Goal: Task Accomplishment & Management: Use online tool/utility

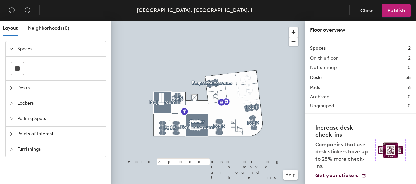
click at [48, 118] on span "Parking Spots" at bounding box center [59, 118] width 84 height 15
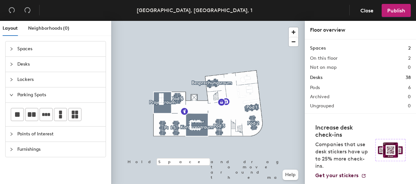
click at [160, 81] on div "Layout Neighborhoods (0) Spaces Desks Lockers Parking Spots Points of Interest …" at bounding box center [208, 104] width 416 height 166
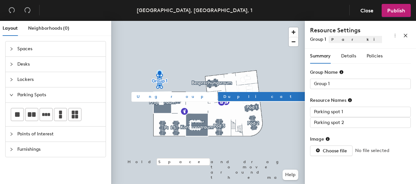
click at [175, 80] on div "Layout Neighborhoods (0) Spaces Desks Lockers Parking Spots Points of Interest …" at bounding box center [208, 104] width 416 height 166
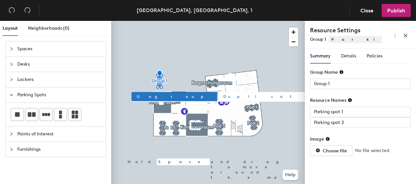
click at [223, 96] on span "Duplicate" at bounding box center [270, 97] width 94 height 6
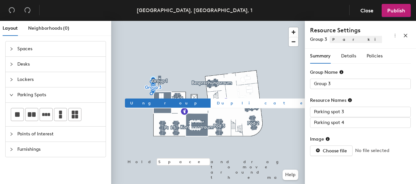
click at [217, 102] on span "Duplicate" at bounding box center [264, 103] width 94 height 6
type input "Group 4"
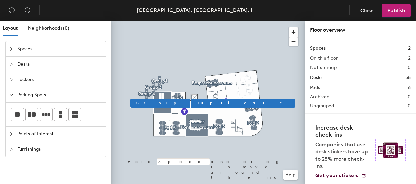
click at [141, 21] on div at bounding box center [208, 21] width 194 height 0
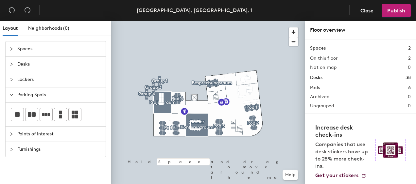
click at [146, 21] on div at bounding box center [208, 21] width 194 height 0
click at [147, 21] on div at bounding box center [208, 21] width 194 height 0
click at [201, 21] on div at bounding box center [208, 21] width 194 height 0
click at [145, 21] on div at bounding box center [208, 21] width 194 height 0
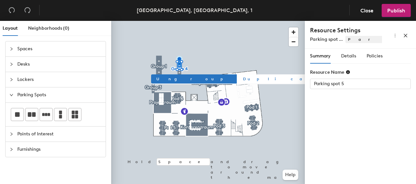
type input "Group 4"
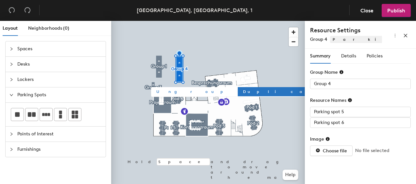
click at [174, 90] on button "Ungroup" at bounding box center [194, 91] width 86 height 9
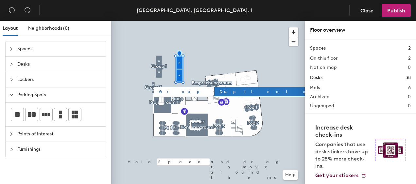
click at [156, 21] on div at bounding box center [208, 21] width 194 height 0
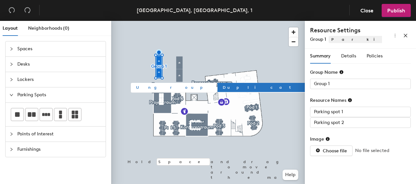
click at [150, 88] on span "Ungroup" at bounding box center [173, 88] width 75 height 6
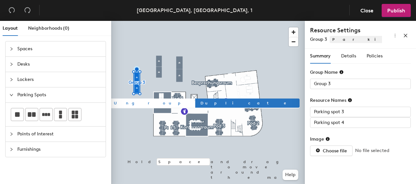
click at [125, 102] on span "Ungroup" at bounding box center [151, 103] width 75 height 6
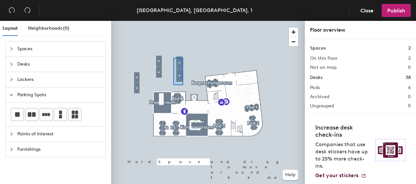
click at [173, 21] on div at bounding box center [208, 21] width 194 height 0
click at [134, 21] on div at bounding box center [208, 21] width 194 height 0
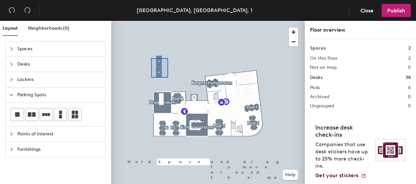
click at [151, 21] on div at bounding box center [208, 21] width 194 height 0
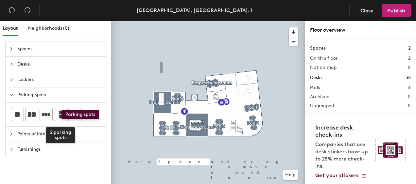
drag, startPoint x: 59, startPoint y: 116, endPoint x: 53, endPoint y: 113, distance: 7.2
click at [53, 113] on div "2 parking spots" at bounding box center [56, 114] width 90 height 13
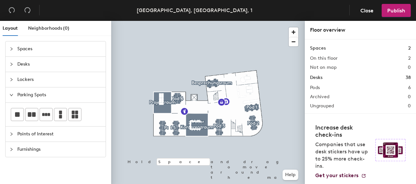
click at [161, 60] on div "Layout Neighborhoods (0) Spaces Desks Lockers Parking Spots Points of Interest …" at bounding box center [208, 104] width 416 height 166
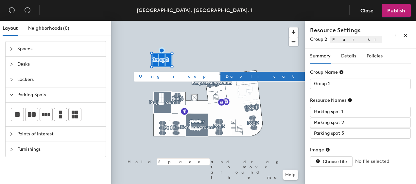
click at [154, 75] on span "Ungroup" at bounding box center [176, 77] width 75 height 6
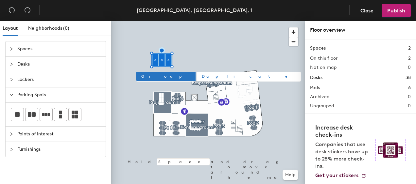
click at [202, 74] on span "Duplicate" at bounding box center [249, 77] width 94 height 6
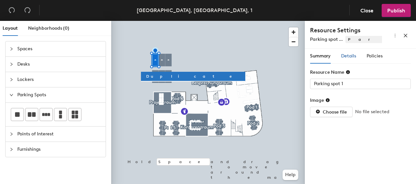
click at [350, 58] on span "Details" at bounding box center [348, 56] width 15 height 6
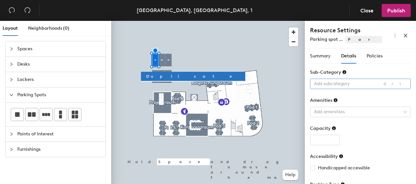
click at [362, 83] on div at bounding box center [356, 83] width 91 height 9
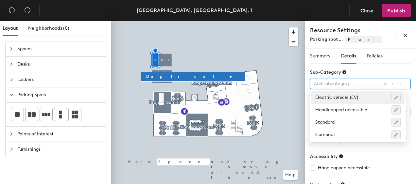
click at [362, 83] on div at bounding box center [356, 83] width 91 height 9
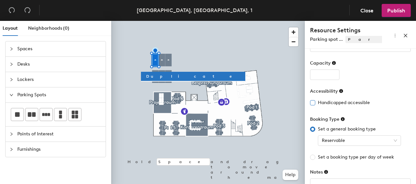
scroll to position [88, 0]
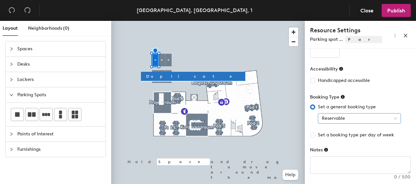
click at [368, 117] on span "Reservable" at bounding box center [359, 119] width 75 height 10
click at [381, 94] on div "Booking Type" at bounding box center [360, 99] width 101 height 10
click at [163, 21] on div at bounding box center [208, 21] width 194 height 0
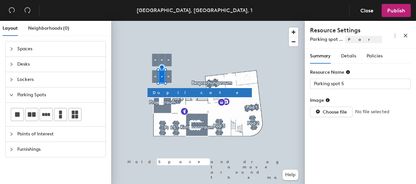
type input "Parking spot 6"
click at [351, 57] on span "Details" at bounding box center [348, 56] width 15 height 6
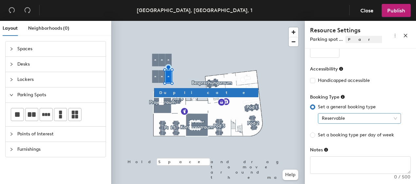
click at [394, 117] on span "Reservable" at bounding box center [359, 119] width 75 height 10
click at [393, 94] on div "Booking Type" at bounding box center [360, 99] width 101 height 10
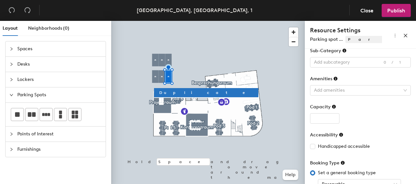
scroll to position [0, 0]
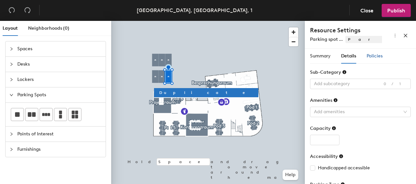
click at [381, 56] on span "Policies" at bounding box center [375, 56] width 16 height 6
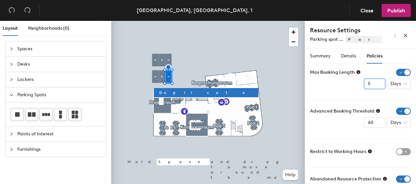
click at [367, 85] on input "5" at bounding box center [374, 84] width 21 height 10
click at [375, 87] on input "4" at bounding box center [374, 84] width 21 height 10
click at [372, 83] on input "5" at bounding box center [374, 84] width 21 height 10
click at [375, 87] on input "4" at bounding box center [374, 84] width 21 height 10
click at [375, 87] on input "3" at bounding box center [374, 84] width 21 height 10
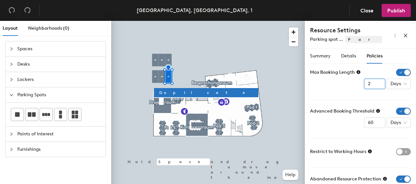
click at [375, 86] on input "2" at bounding box center [374, 84] width 21 height 10
type input "1"
click at [375, 86] on input "1" at bounding box center [374, 84] width 21 height 10
click at [330, 95] on form "Max Booking Length 1 Days Advanced Booking Threshold 60 Days Restrict to Workin…" at bounding box center [360, 152] width 101 height 166
click at [374, 125] on input "59" at bounding box center [374, 123] width 21 height 10
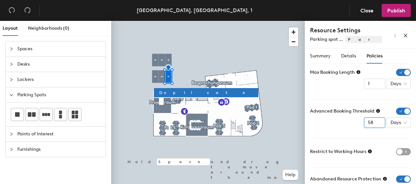
click at [374, 124] on input "58" at bounding box center [374, 123] width 21 height 10
click at [374, 124] on input "57" at bounding box center [374, 123] width 21 height 10
click at [374, 124] on input "56" at bounding box center [374, 123] width 21 height 10
click at [374, 124] on input "55" at bounding box center [374, 123] width 21 height 10
click at [374, 124] on input "54" at bounding box center [374, 123] width 21 height 10
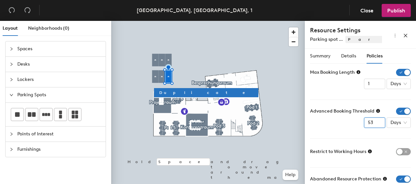
click at [374, 124] on input "53" at bounding box center [374, 123] width 21 height 10
click at [374, 124] on input "52" at bounding box center [374, 123] width 21 height 10
click at [373, 124] on input "51" at bounding box center [374, 123] width 21 height 10
click at [373, 124] on input "50" at bounding box center [374, 123] width 21 height 10
click at [373, 124] on input "49" at bounding box center [374, 123] width 21 height 10
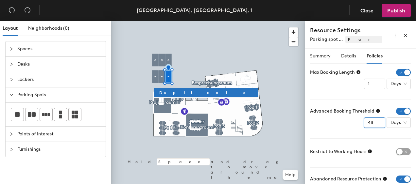
click at [373, 124] on input "48" at bounding box center [374, 123] width 21 height 10
click at [373, 124] on input "47" at bounding box center [374, 123] width 21 height 10
click at [373, 124] on input "46" at bounding box center [374, 123] width 21 height 10
click at [373, 124] on input "45" at bounding box center [374, 123] width 21 height 10
click at [373, 124] on input "44" at bounding box center [374, 123] width 21 height 10
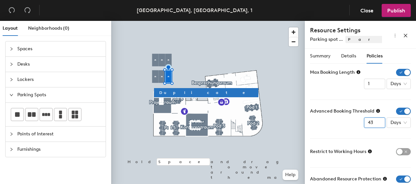
click at [373, 124] on input "43" at bounding box center [374, 123] width 21 height 10
click at [373, 124] on input "42" at bounding box center [374, 123] width 21 height 10
click at [374, 124] on input "41" at bounding box center [374, 123] width 21 height 10
click at [374, 124] on input "40" at bounding box center [374, 123] width 21 height 10
click at [374, 124] on input "39" at bounding box center [374, 123] width 21 height 10
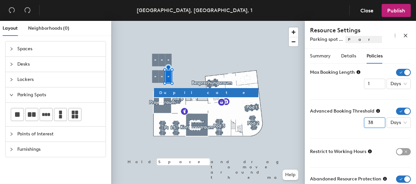
click at [374, 124] on input "38" at bounding box center [374, 123] width 21 height 10
click at [374, 124] on input "37" at bounding box center [374, 123] width 21 height 10
click at [374, 124] on input "36" at bounding box center [374, 123] width 21 height 10
click at [374, 124] on input "35" at bounding box center [374, 123] width 21 height 10
click at [374, 125] on input "34" at bounding box center [374, 123] width 21 height 10
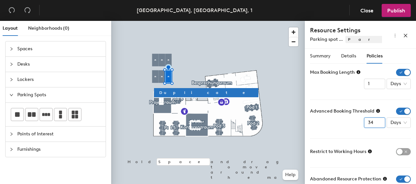
click at [374, 125] on input "33" at bounding box center [374, 123] width 21 height 10
click at [373, 125] on input "32" at bounding box center [374, 123] width 21 height 10
click at [373, 125] on input "31" at bounding box center [374, 123] width 21 height 10
click at [373, 125] on input "30" at bounding box center [374, 123] width 21 height 10
click at [373, 125] on input "29" at bounding box center [374, 123] width 21 height 10
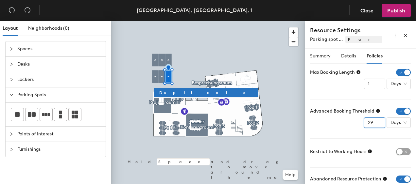
click at [373, 125] on input "28" at bounding box center [374, 123] width 21 height 10
click at [373, 125] on input "27" at bounding box center [374, 123] width 21 height 10
click at [374, 125] on input "26" at bounding box center [374, 123] width 21 height 10
click at [374, 125] on input "25" at bounding box center [374, 123] width 21 height 10
click at [374, 124] on input "24" at bounding box center [374, 123] width 21 height 10
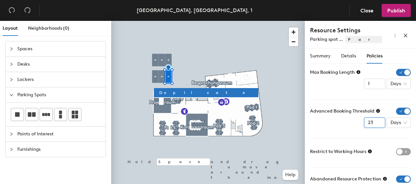
click at [374, 124] on input "23" at bounding box center [374, 123] width 21 height 10
click at [374, 124] on input "22" at bounding box center [374, 123] width 21 height 10
click at [374, 125] on input "21" at bounding box center [374, 123] width 21 height 10
click at [373, 125] on input "20" at bounding box center [374, 123] width 21 height 10
click at [373, 125] on input "19" at bounding box center [374, 123] width 21 height 10
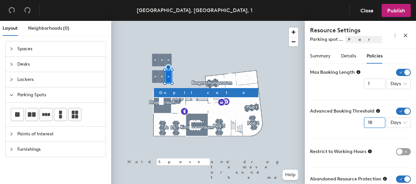
click at [373, 125] on input "18" at bounding box center [374, 123] width 21 height 10
click at [373, 125] on input "17" at bounding box center [374, 123] width 21 height 10
click at [373, 125] on input "16" at bounding box center [374, 123] width 21 height 10
click at [373, 125] on input "15" at bounding box center [374, 123] width 21 height 10
click at [374, 124] on input "14" at bounding box center [374, 123] width 21 height 10
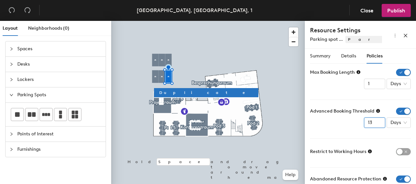
click at [374, 124] on input "13" at bounding box center [374, 123] width 21 height 10
click at [374, 124] on input "12" at bounding box center [374, 123] width 21 height 10
click at [374, 124] on input "11" at bounding box center [374, 123] width 21 height 10
click at [374, 124] on input "10" at bounding box center [374, 123] width 21 height 10
click at [374, 124] on input "9" at bounding box center [374, 123] width 21 height 10
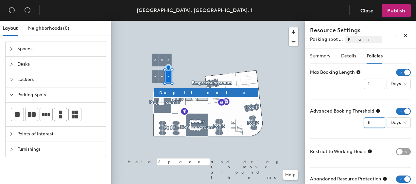
click at [374, 124] on input "8" at bounding box center [374, 123] width 21 height 10
type input "7"
click at [374, 124] on input "7" at bounding box center [374, 123] width 21 height 10
click at [342, 135] on form "Max Booking Length 1 Days Advanced Booking Threshold 7 Days Restrict to Working…" at bounding box center [360, 152] width 101 height 166
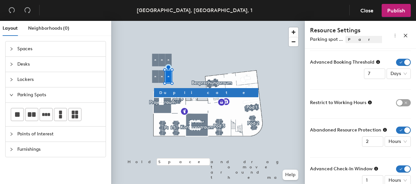
scroll to position [63, 0]
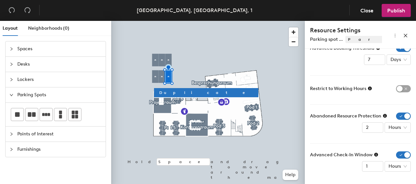
click at [143, 21] on div at bounding box center [208, 21] width 194 height 0
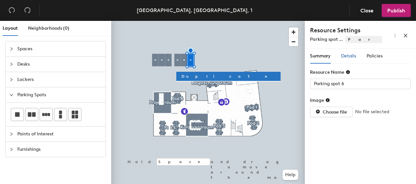
click at [341, 55] on span "Details" at bounding box center [348, 56] width 15 height 6
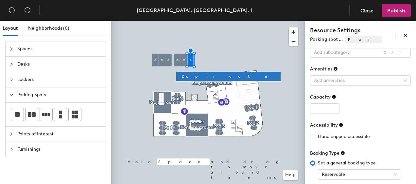
scroll to position [0, 0]
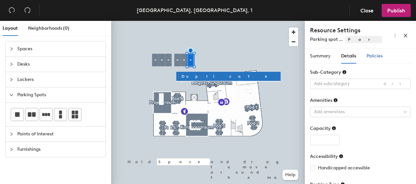
click at [375, 58] on span "Policies" at bounding box center [375, 56] width 16 height 6
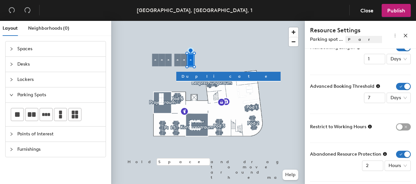
scroll to position [63, 0]
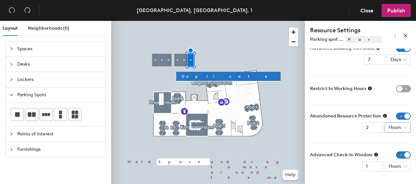
click at [399, 128] on span "Hours" at bounding box center [397, 128] width 18 height 10
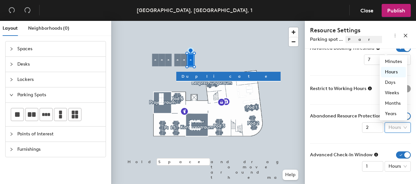
click at [399, 128] on span "Hours" at bounding box center [397, 128] width 18 height 10
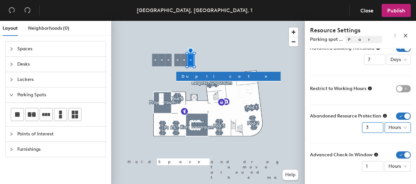
click at [372, 125] on input "3" at bounding box center [372, 128] width 21 height 10
click at [372, 129] on input "2" at bounding box center [372, 128] width 21 height 10
type input "1"
click at [372, 129] on input "1" at bounding box center [372, 128] width 21 height 10
click at [334, 132] on div "Abandoned Resource Protection 1 Hours" at bounding box center [360, 123] width 101 height 20
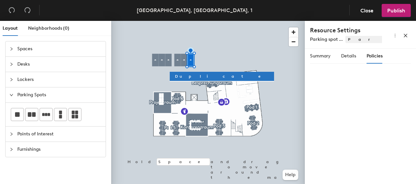
scroll to position [0, 0]
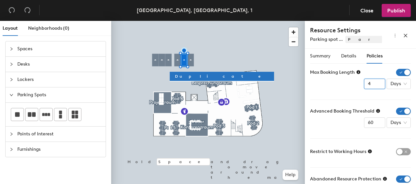
click at [374, 84] on input "4" at bounding box center [374, 84] width 21 height 10
click at [374, 85] on input "3" at bounding box center [374, 84] width 21 height 10
click at [374, 85] on input "2" at bounding box center [374, 84] width 21 height 10
type input "1"
click at [374, 85] on input "1" at bounding box center [374, 84] width 21 height 10
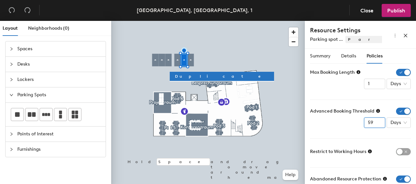
click at [376, 124] on input "59" at bounding box center [374, 123] width 21 height 10
click at [373, 124] on input "58" at bounding box center [374, 123] width 21 height 10
click at [373, 124] on input "57" at bounding box center [374, 123] width 21 height 10
click at [373, 124] on input "56" at bounding box center [374, 123] width 21 height 10
click at [373, 124] on input "55" at bounding box center [374, 123] width 21 height 10
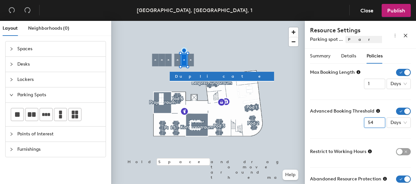
click at [373, 124] on input "54" at bounding box center [374, 123] width 21 height 10
click at [373, 124] on input "53" at bounding box center [374, 123] width 21 height 10
click at [373, 124] on input "52" at bounding box center [374, 123] width 21 height 10
click at [373, 124] on input "51" at bounding box center [374, 123] width 21 height 10
click at [373, 124] on input "50" at bounding box center [374, 123] width 21 height 10
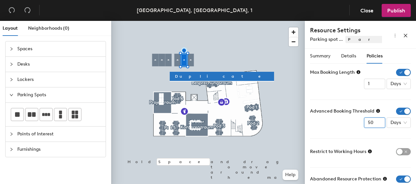
click at [373, 124] on input "49" at bounding box center [374, 123] width 21 height 10
click at [373, 124] on input "48" at bounding box center [374, 123] width 21 height 10
click at [373, 124] on input "47" at bounding box center [374, 123] width 21 height 10
click at [373, 124] on input "46" at bounding box center [374, 123] width 21 height 10
click at [373, 123] on input "45" at bounding box center [374, 123] width 21 height 10
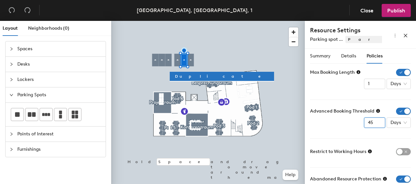
click at [373, 123] on input "44" at bounding box center [374, 123] width 21 height 10
click at [372, 123] on input "43" at bounding box center [374, 123] width 21 height 10
click at [372, 123] on input "42" at bounding box center [374, 123] width 21 height 10
click at [372, 123] on input "41" at bounding box center [374, 123] width 21 height 10
click at [372, 123] on input "40" at bounding box center [374, 123] width 21 height 10
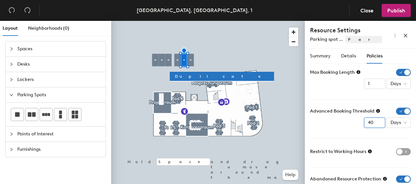
click at [372, 123] on input "39" at bounding box center [374, 123] width 21 height 10
click at [373, 123] on input "38" at bounding box center [374, 123] width 21 height 10
click at [373, 123] on input "37" at bounding box center [374, 123] width 21 height 10
click at [373, 123] on input "36" at bounding box center [374, 123] width 21 height 10
click at [373, 123] on input "35" at bounding box center [374, 123] width 21 height 10
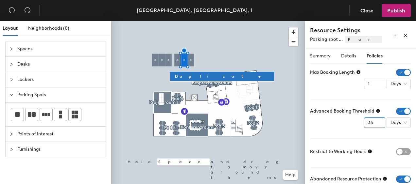
click at [373, 123] on input "34" at bounding box center [374, 123] width 21 height 10
click at [373, 123] on input "33" at bounding box center [374, 123] width 21 height 10
click at [373, 123] on input "32" at bounding box center [374, 123] width 21 height 10
click at [373, 123] on input "31" at bounding box center [374, 123] width 21 height 10
click at [373, 123] on input "30" at bounding box center [374, 123] width 21 height 10
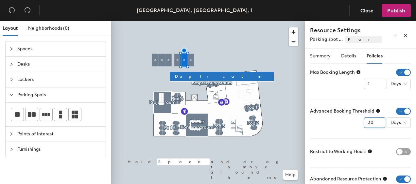
click at [373, 123] on input "29" at bounding box center [374, 123] width 21 height 10
click at [373, 123] on input "28" at bounding box center [374, 123] width 21 height 10
click at [373, 123] on input "27" at bounding box center [374, 123] width 21 height 10
click at [373, 123] on input "26" at bounding box center [374, 123] width 21 height 10
click at [373, 125] on input "25" at bounding box center [374, 123] width 21 height 10
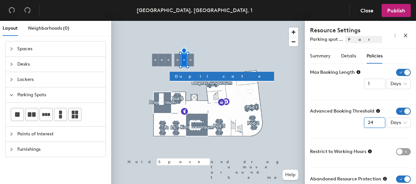
click at [373, 125] on input "24" at bounding box center [374, 123] width 21 height 10
click at [373, 125] on input "23" at bounding box center [374, 123] width 21 height 10
click at [373, 125] on input "22" at bounding box center [374, 123] width 21 height 10
click at [373, 125] on input "21" at bounding box center [374, 123] width 21 height 10
click at [373, 125] on input "20" at bounding box center [374, 123] width 21 height 10
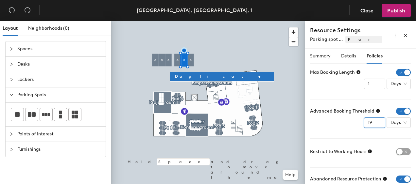
click at [373, 126] on input "19" at bounding box center [374, 123] width 21 height 10
click at [373, 126] on input "18" at bounding box center [374, 123] width 21 height 10
click at [373, 124] on input "17" at bounding box center [374, 123] width 21 height 10
click at [373, 123] on input "16" at bounding box center [374, 123] width 21 height 10
click at [373, 123] on input "15" at bounding box center [374, 123] width 21 height 10
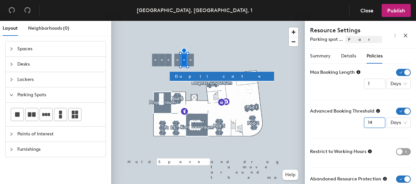
click at [373, 123] on input "14" at bounding box center [374, 123] width 21 height 10
click at [373, 123] on input "13" at bounding box center [374, 123] width 21 height 10
click at [373, 124] on input "12" at bounding box center [374, 123] width 21 height 10
click at [373, 124] on input "11" at bounding box center [374, 123] width 21 height 10
click at [373, 124] on input "10" at bounding box center [374, 123] width 21 height 10
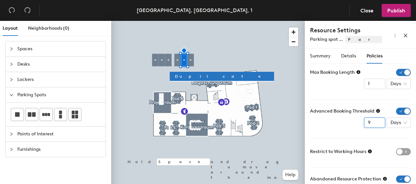
click at [373, 124] on input "9" at bounding box center [374, 123] width 21 height 10
click at [373, 124] on input "8" at bounding box center [374, 123] width 21 height 10
type input "7"
click at [373, 124] on input "7" at bounding box center [374, 123] width 21 height 10
click at [367, 135] on form "Max Booking Length 1 Days Advanced Booking Threshold 7 Days Restrict to Working…" at bounding box center [360, 152] width 101 height 166
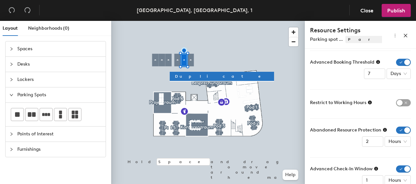
scroll to position [63, 0]
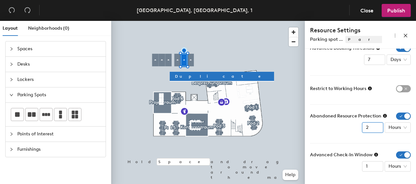
click at [368, 128] on input "2" at bounding box center [372, 128] width 21 height 10
type input "1"
click at [344, 132] on div "Abandoned Resource Protection 1 Hours" at bounding box center [360, 123] width 101 height 20
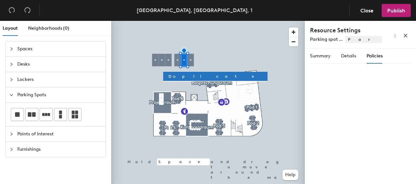
scroll to position [0, 0]
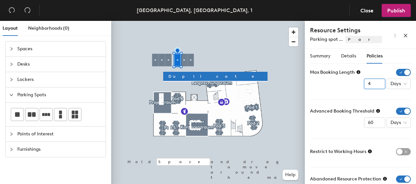
click at [375, 86] on input "4" at bounding box center [374, 84] width 21 height 10
click at [372, 86] on input "3" at bounding box center [374, 84] width 21 height 10
click at [375, 86] on input "2" at bounding box center [374, 84] width 21 height 10
type input "1"
click at [375, 86] on input "1" at bounding box center [374, 84] width 21 height 10
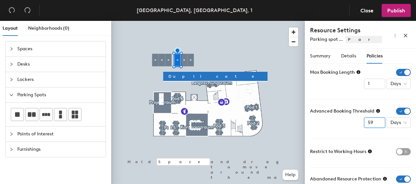
click at [374, 124] on input "59" at bounding box center [374, 123] width 21 height 10
click at [374, 124] on input "58" at bounding box center [374, 123] width 21 height 10
click at [374, 124] on input "57" at bounding box center [374, 123] width 21 height 10
click at [373, 124] on input "56" at bounding box center [374, 123] width 21 height 10
click at [373, 124] on input "55" at bounding box center [374, 123] width 21 height 10
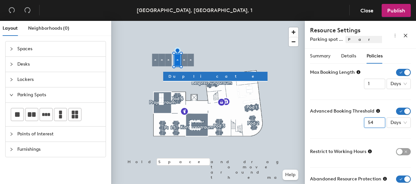
click at [373, 124] on input "54" at bounding box center [374, 123] width 21 height 10
click at [373, 124] on input "53" at bounding box center [374, 123] width 21 height 10
click at [374, 124] on input "52" at bounding box center [374, 123] width 21 height 10
click at [374, 124] on input "51" at bounding box center [374, 123] width 21 height 10
click at [375, 124] on input "50" at bounding box center [374, 123] width 21 height 10
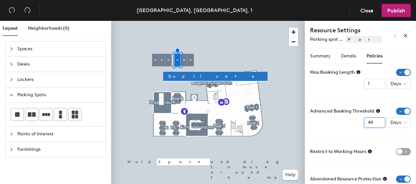
click at [375, 124] on input "49" at bounding box center [374, 123] width 21 height 10
click at [375, 124] on input "48" at bounding box center [374, 123] width 21 height 10
click at [375, 124] on input "47" at bounding box center [374, 123] width 21 height 10
click at [375, 124] on input "46" at bounding box center [374, 123] width 21 height 10
click at [375, 124] on input "45" at bounding box center [374, 123] width 21 height 10
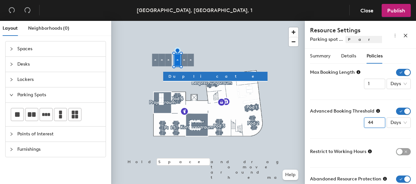
click at [375, 124] on input "44" at bounding box center [374, 123] width 21 height 10
click at [375, 124] on input "43" at bounding box center [374, 123] width 21 height 10
click at [375, 124] on input "42" at bounding box center [374, 123] width 21 height 10
click at [373, 124] on input "41" at bounding box center [374, 123] width 21 height 10
click at [373, 124] on input "40" at bounding box center [374, 123] width 21 height 10
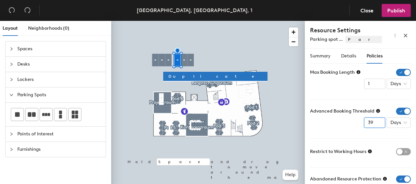
click at [372, 124] on input "39" at bounding box center [374, 123] width 21 height 10
click at [372, 124] on input "38" at bounding box center [374, 123] width 21 height 10
click at [372, 124] on input "37" at bounding box center [374, 123] width 21 height 10
click at [373, 124] on input "36" at bounding box center [374, 123] width 21 height 10
click at [373, 124] on input "35" at bounding box center [374, 123] width 21 height 10
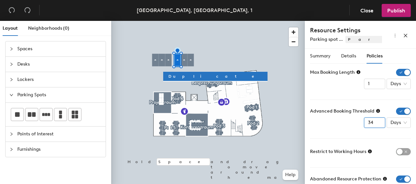
click at [373, 124] on input "34" at bounding box center [374, 123] width 21 height 10
click at [373, 124] on input "33" at bounding box center [374, 123] width 21 height 10
click at [373, 124] on input "32" at bounding box center [374, 123] width 21 height 10
click at [373, 124] on input "31" at bounding box center [374, 123] width 21 height 10
click at [373, 123] on input "30" at bounding box center [374, 123] width 21 height 10
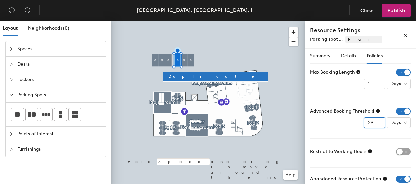
click at [373, 123] on input "29" at bounding box center [374, 123] width 21 height 10
click at [373, 123] on input "28" at bounding box center [374, 123] width 21 height 10
click at [373, 123] on input "27" at bounding box center [374, 123] width 21 height 10
click at [372, 123] on input "26" at bounding box center [374, 123] width 21 height 10
click at [372, 123] on input "25" at bounding box center [374, 123] width 21 height 10
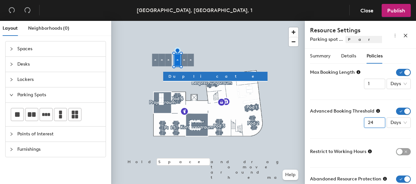
click at [373, 123] on input "24" at bounding box center [374, 123] width 21 height 10
click at [373, 123] on input "23" at bounding box center [374, 123] width 21 height 10
click at [373, 123] on input "22" at bounding box center [374, 123] width 21 height 10
click at [373, 123] on input "21" at bounding box center [374, 123] width 21 height 10
click at [373, 123] on input "20" at bounding box center [374, 123] width 21 height 10
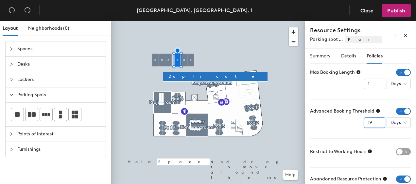
click at [373, 123] on input "19" at bounding box center [374, 123] width 21 height 10
click at [373, 123] on input "18" at bounding box center [374, 123] width 21 height 10
click at [374, 123] on input "17" at bounding box center [374, 123] width 21 height 10
click at [374, 123] on input "16" at bounding box center [374, 123] width 21 height 10
click at [374, 123] on input "15" at bounding box center [374, 123] width 21 height 10
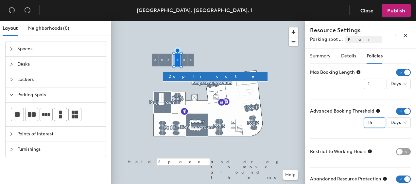
click at [374, 124] on input "14" at bounding box center [374, 123] width 21 height 10
click at [374, 124] on input "13" at bounding box center [374, 123] width 21 height 10
click at [374, 124] on input "12" at bounding box center [374, 123] width 21 height 10
click at [374, 124] on input "11" at bounding box center [374, 123] width 21 height 10
click at [374, 124] on input "10" at bounding box center [374, 123] width 21 height 10
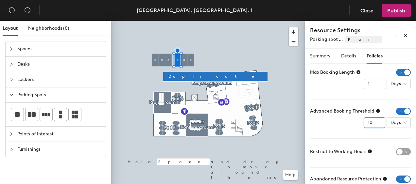
click at [374, 124] on input "9" at bounding box center [374, 123] width 21 height 10
click at [374, 124] on input "8" at bounding box center [374, 123] width 21 height 10
type input "7"
click at [374, 124] on input "7" at bounding box center [374, 123] width 21 height 10
click at [345, 122] on div "Advanced Booking Threshold 7 Days" at bounding box center [360, 118] width 101 height 20
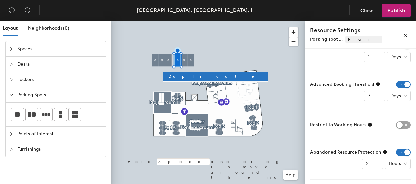
scroll to position [63, 0]
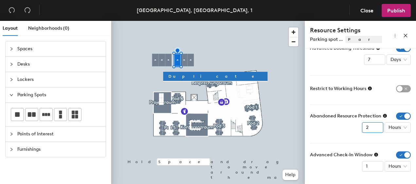
click at [367, 126] on input "2" at bounding box center [372, 128] width 21 height 10
type input "1"
click at [372, 129] on input "1" at bounding box center [372, 128] width 21 height 10
click at [339, 126] on div "Abandoned Resource Protection 1 Hours" at bounding box center [360, 123] width 101 height 20
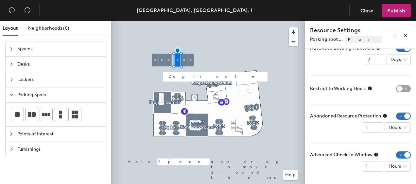
click at [169, 21] on div at bounding box center [208, 21] width 194 height 0
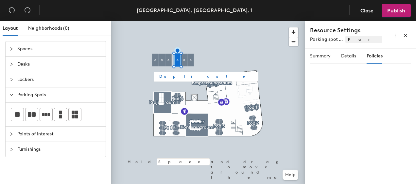
scroll to position [0, 0]
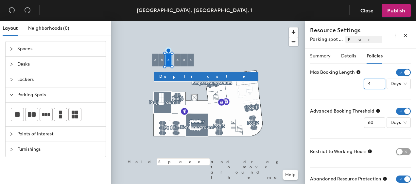
click at [375, 85] on input "4" at bounding box center [374, 84] width 21 height 10
click at [374, 86] on input "3" at bounding box center [374, 84] width 21 height 10
click at [374, 86] on input "2" at bounding box center [374, 84] width 21 height 10
type input "1"
click at [374, 86] on input "1" at bounding box center [374, 84] width 21 height 10
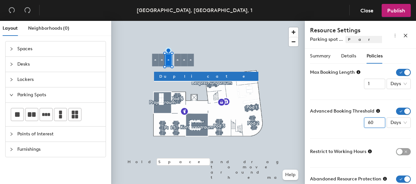
click at [369, 123] on input "60" at bounding box center [374, 123] width 21 height 10
type input "7"
click at [345, 136] on form "Max Booking Length 1 Days Advanced Booking Threshold 7 Days Restrict to Working…" at bounding box center [360, 152] width 101 height 166
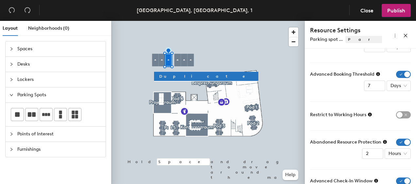
scroll to position [63, 0]
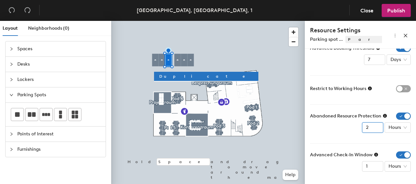
click at [364, 128] on input "2" at bounding box center [372, 128] width 21 height 10
type input "1"
click at [329, 132] on div "Abandoned Resource Protection 1 Hours" at bounding box center [360, 123] width 101 height 20
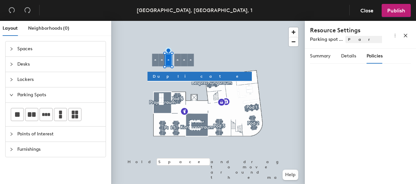
scroll to position [0, 0]
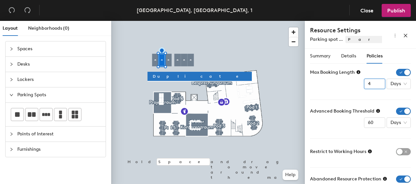
click at [375, 87] on input "4" at bounding box center [374, 84] width 21 height 10
click at [375, 87] on input "3" at bounding box center [374, 84] width 21 height 10
click at [374, 86] on input "2" at bounding box center [374, 84] width 21 height 10
type input "1"
click at [374, 86] on input "1" at bounding box center [374, 84] width 21 height 10
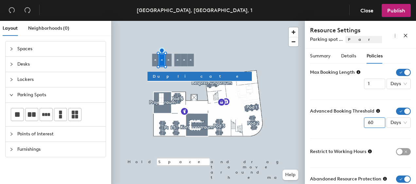
click at [370, 122] on input "60" at bounding box center [374, 123] width 21 height 10
type input "7"
click at [345, 130] on form "Max Booking Length 1 Days Advanced Booking Threshold 7 Days Restrict to Working…" at bounding box center [360, 152] width 101 height 166
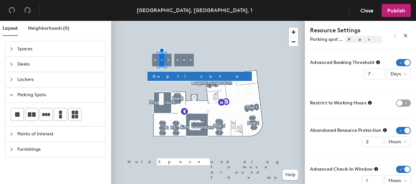
scroll to position [63, 0]
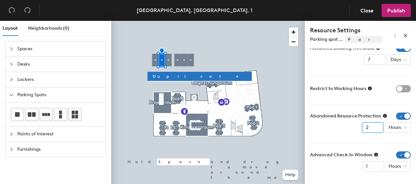
type input "1"
click at [372, 129] on input "1" at bounding box center [372, 128] width 21 height 10
click at [334, 141] on form "Max Booking Length 1 Days Advanced Booking Threshold 7 Days Restrict to Working…" at bounding box center [360, 89] width 101 height 166
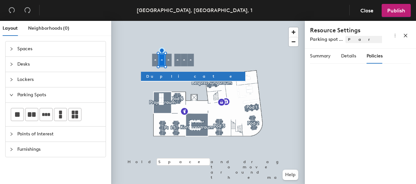
scroll to position [0, 0]
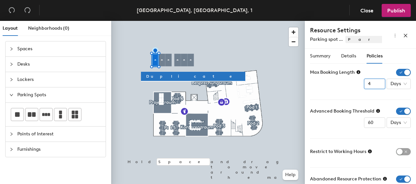
click at [374, 85] on input "4" at bounding box center [374, 84] width 21 height 10
click at [375, 85] on input "3" at bounding box center [374, 84] width 21 height 10
click at [374, 86] on input "2" at bounding box center [374, 84] width 21 height 10
type input "1"
click at [374, 86] on input "1" at bounding box center [374, 84] width 21 height 10
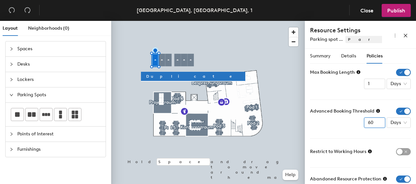
click at [366, 121] on input "60" at bounding box center [374, 123] width 21 height 10
click at [374, 125] on input "59" at bounding box center [374, 123] width 21 height 10
click at [374, 125] on input "58" at bounding box center [374, 123] width 21 height 10
click at [374, 125] on input "57" at bounding box center [374, 123] width 21 height 10
click at [374, 125] on input "56" at bounding box center [374, 123] width 21 height 10
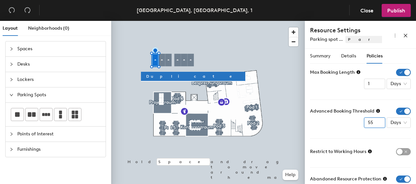
click at [374, 125] on input "55" at bounding box center [374, 123] width 21 height 10
click at [374, 125] on input "54" at bounding box center [374, 123] width 21 height 10
click at [374, 125] on input "53" at bounding box center [374, 123] width 21 height 10
type input "7"
click at [336, 129] on form "Max Booking Length 1 Days Advanced Booking Threshold 7 Days Restrict to Working…" at bounding box center [360, 152] width 101 height 166
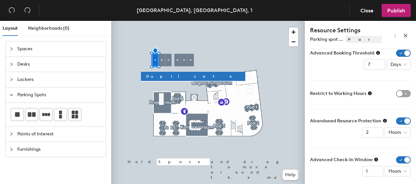
scroll to position [63, 0]
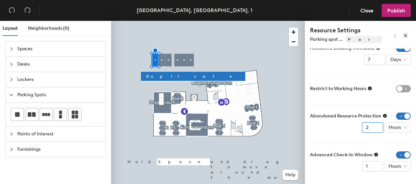
click at [365, 127] on input "2" at bounding box center [372, 128] width 21 height 10
type input "1"
click at [340, 138] on form "Max Booking Length 1 Days Advanced Booking Threshold 7 Days Restrict to Working…" at bounding box center [360, 89] width 101 height 166
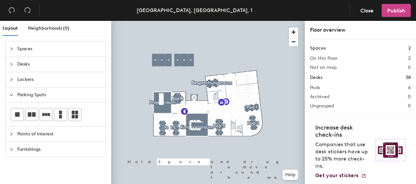
click at [396, 10] on span "Publish" at bounding box center [396, 11] width 18 height 6
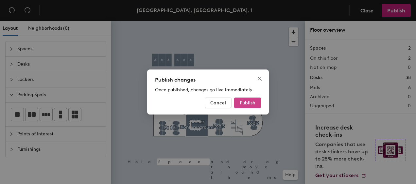
click at [247, 104] on span "Publish" at bounding box center [248, 103] width 16 height 6
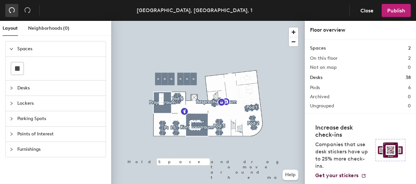
click at [14, 12] on icon "undo" at bounding box center [12, 10] width 7 height 7
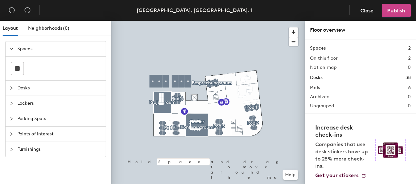
click at [404, 12] on span "Publish" at bounding box center [396, 11] width 18 height 6
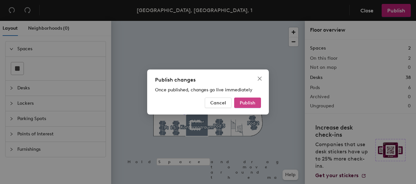
click at [254, 99] on button "Publish" at bounding box center [247, 103] width 27 height 10
